Goal: Transaction & Acquisition: Purchase product/service

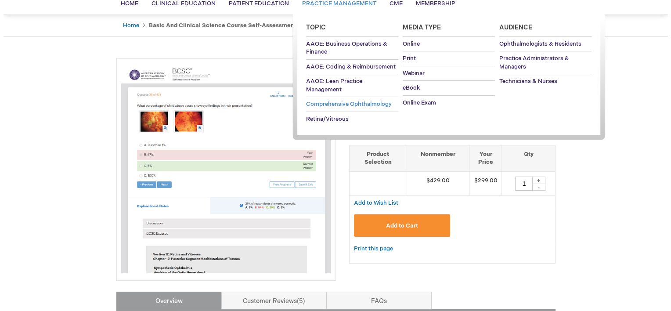
scroll to position [72, 0]
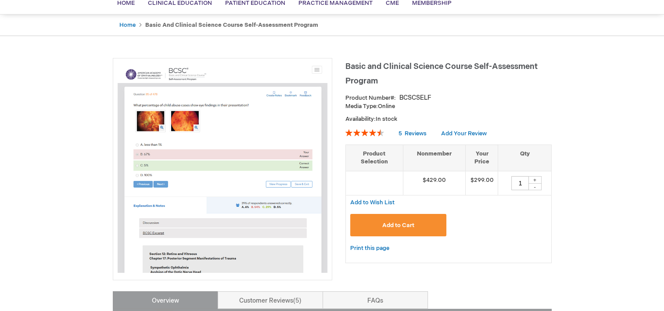
click at [405, 220] on button "Add to Cart" at bounding box center [398, 225] width 97 height 22
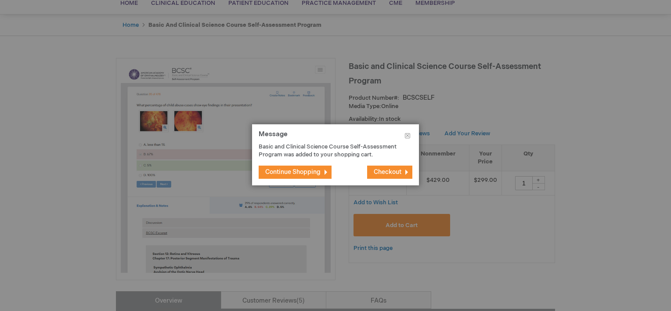
click at [388, 174] on span "Checkout" at bounding box center [387, 171] width 28 height 7
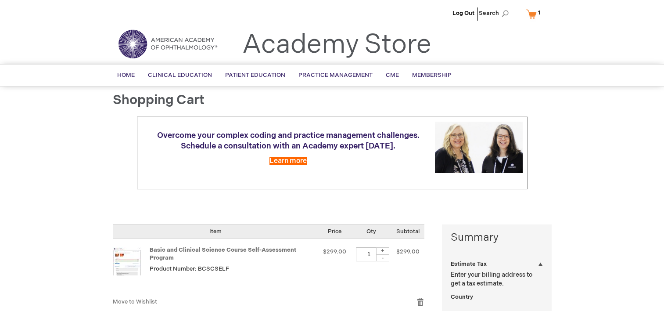
select select "US"
select select "47"
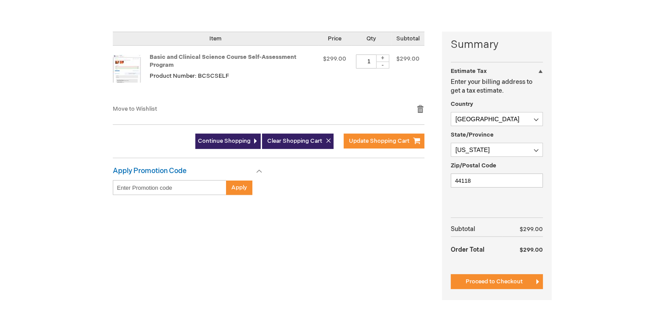
scroll to position [193, 0]
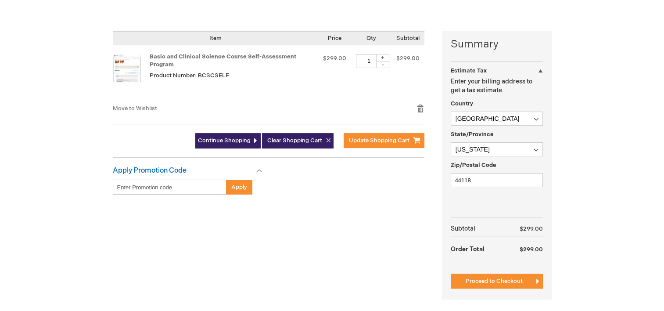
click at [185, 184] on input "Enter discount code" at bounding box center [170, 186] width 114 height 15
paste input "5IZagHVyHtJohq48INgINf"
type input "5IZagHVyHtJohq48INgINf"
click at [236, 194] on button "Apply" at bounding box center [239, 186] width 26 height 15
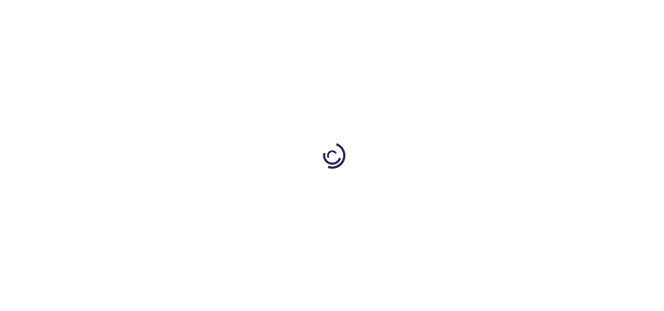
select select "US"
select select "47"
